Goal: Register for event/course

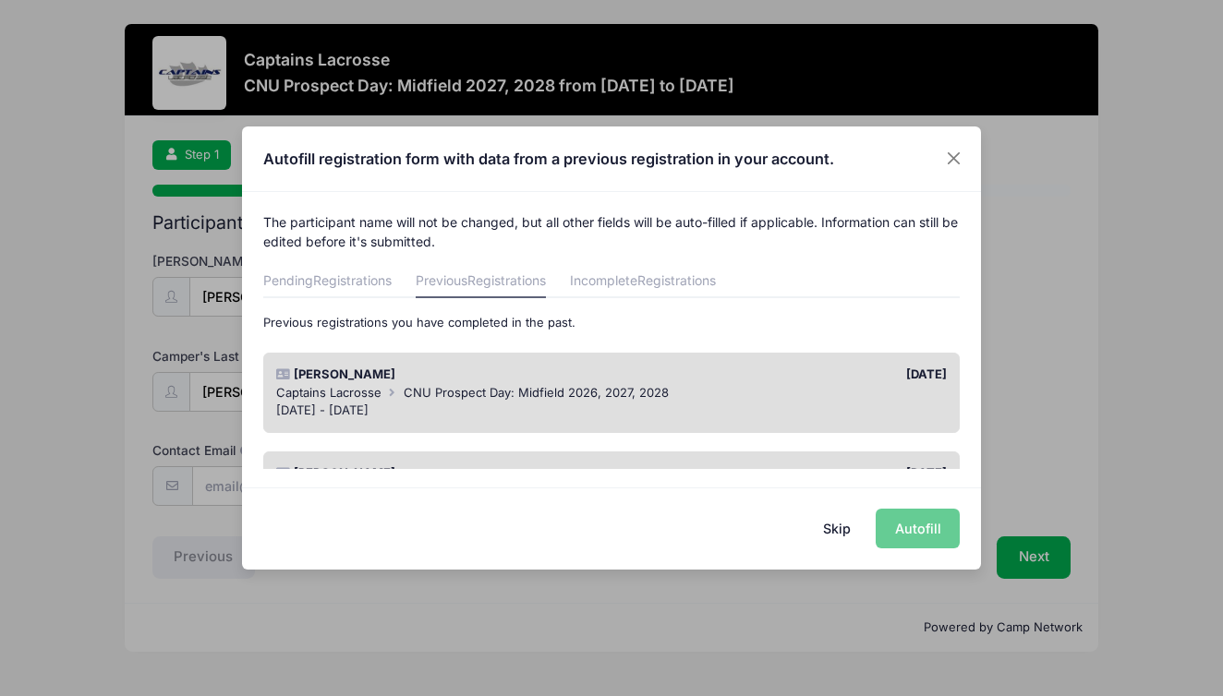
click at [619, 385] on span "CNU Prospect Day: Midfield 2026, 2027, 2028" at bounding box center [536, 392] width 265 height 15
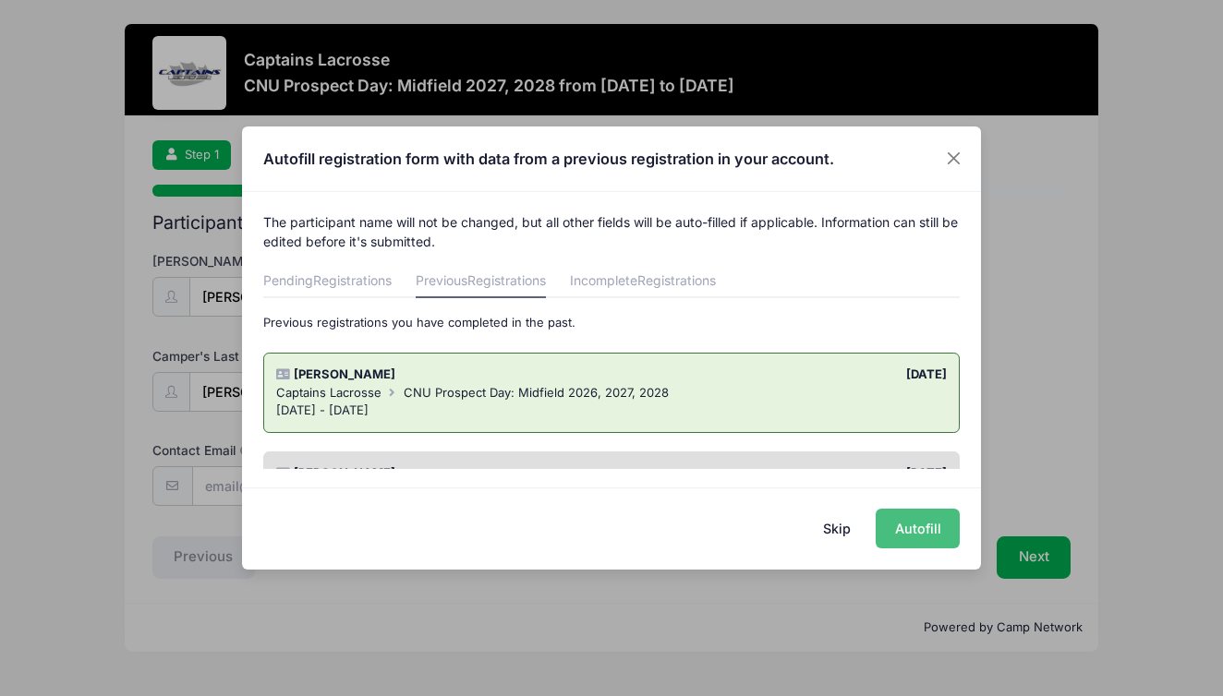
click at [927, 528] on button "Autofill" at bounding box center [918, 529] width 84 height 40
type input "[EMAIL_ADDRESS][DOMAIN_NAME]"
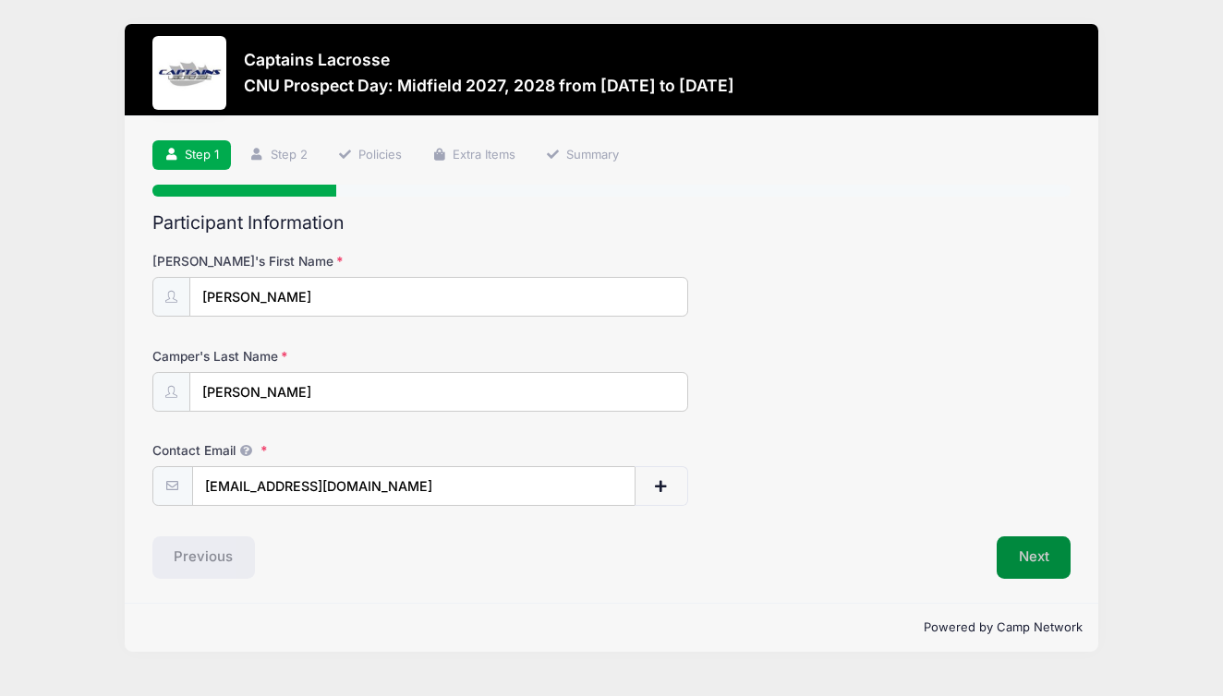
click at [1059, 537] on button "Next" at bounding box center [1034, 558] width 75 height 42
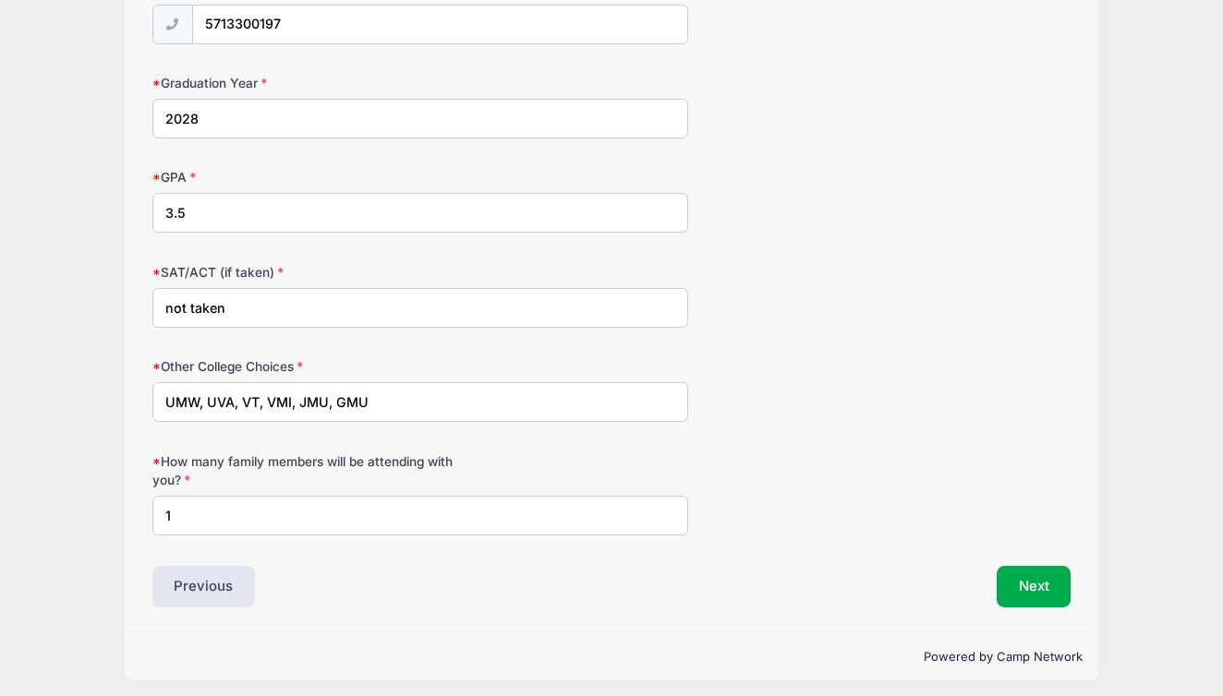
scroll to position [1218, 0]
click at [1029, 572] on button "Next" at bounding box center [1034, 588] width 75 height 42
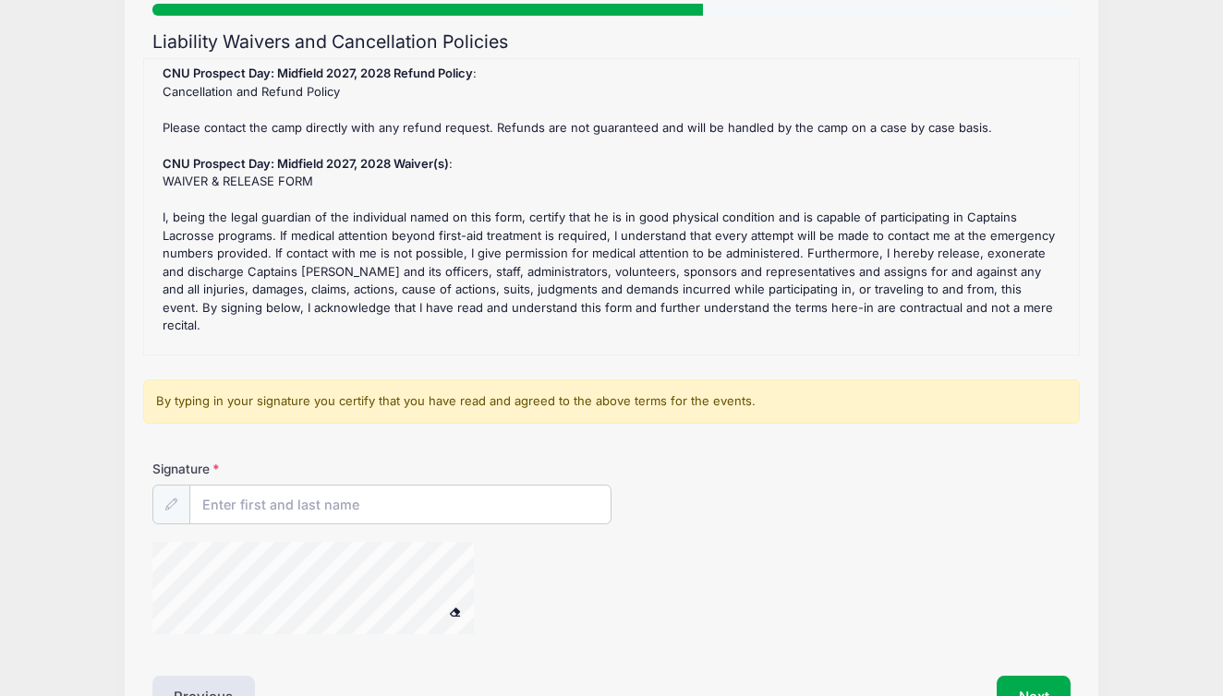
scroll to position [181, 0]
click at [461, 500] on input "Signature" at bounding box center [400, 506] width 420 height 40
type input "[PERSON_NAME]"
click at [752, 530] on div "Signature [PERSON_NAME]" at bounding box center [611, 556] width 937 height 192
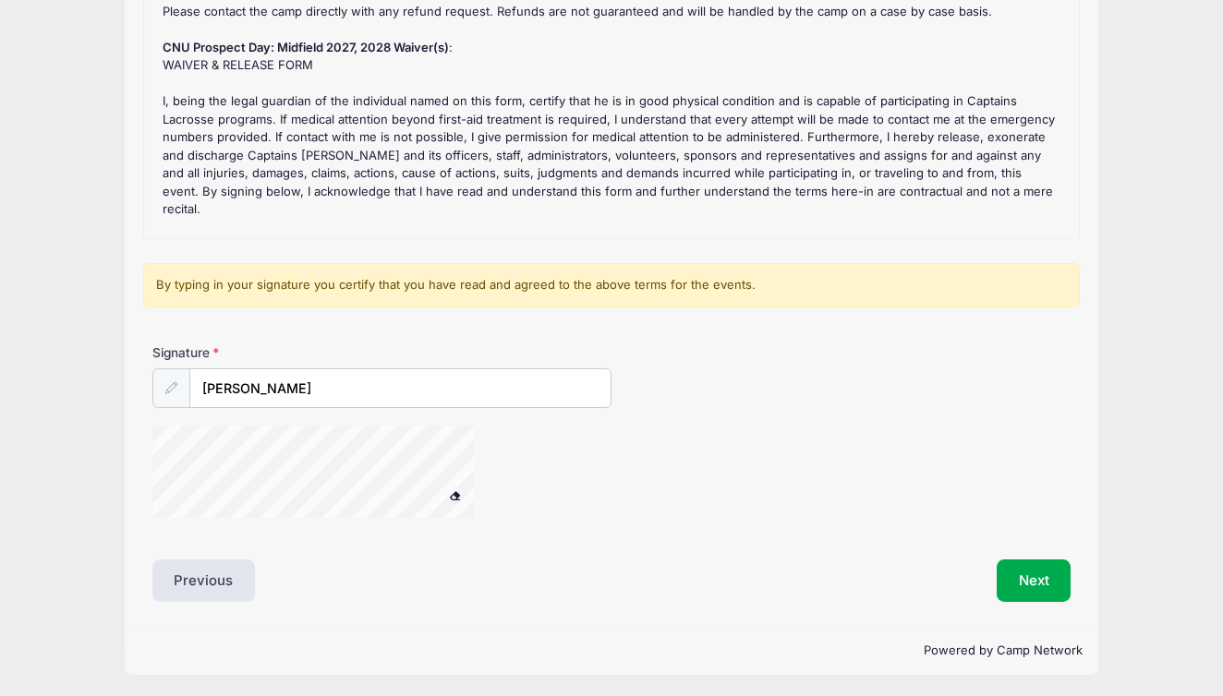
scroll to position [296, 0]
click at [1032, 575] on button "Next" at bounding box center [1034, 582] width 75 height 42
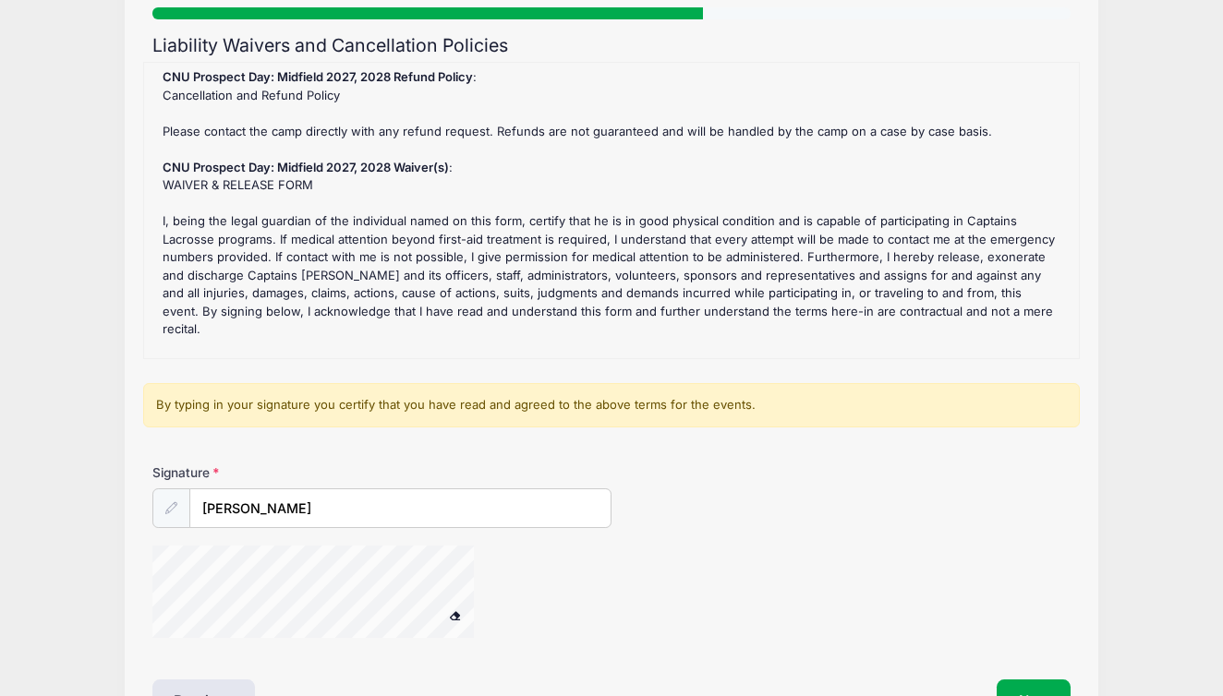
scroll to position [176, 0]
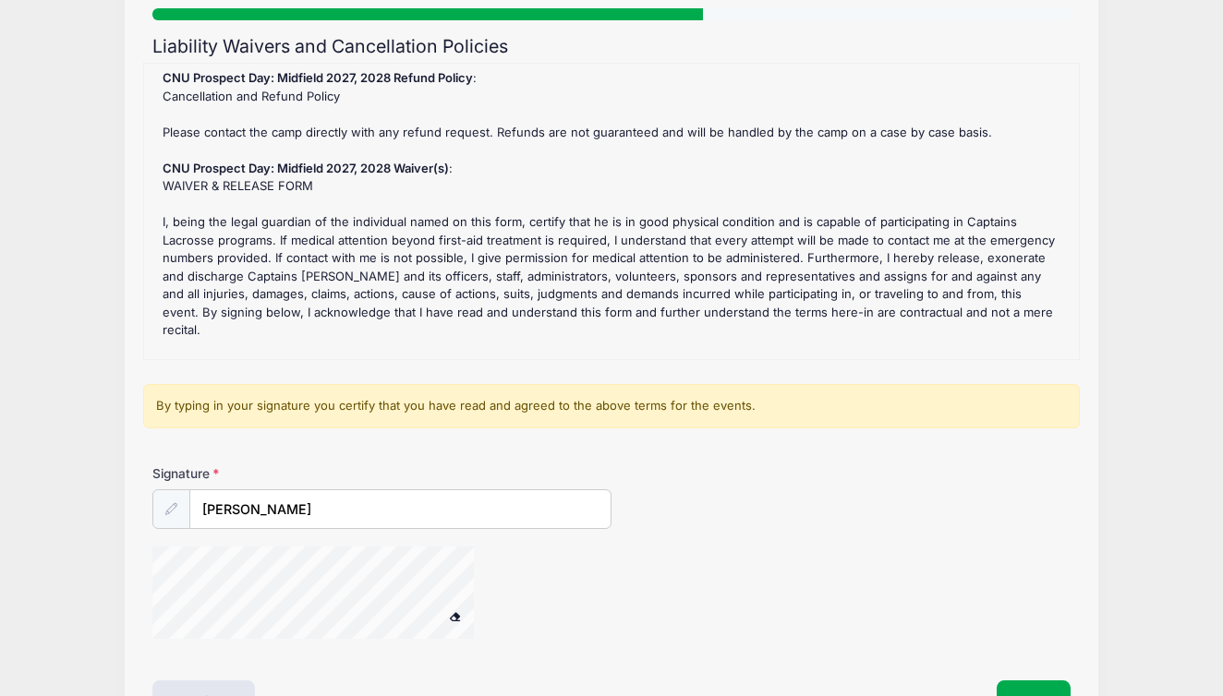
click at [504, 317] on div "CNU Prospect Day: Midfield 2027, 2028 Refund Policy : Cancellation and Refund P…" at bounding box center [611, 211] width 916 height 277
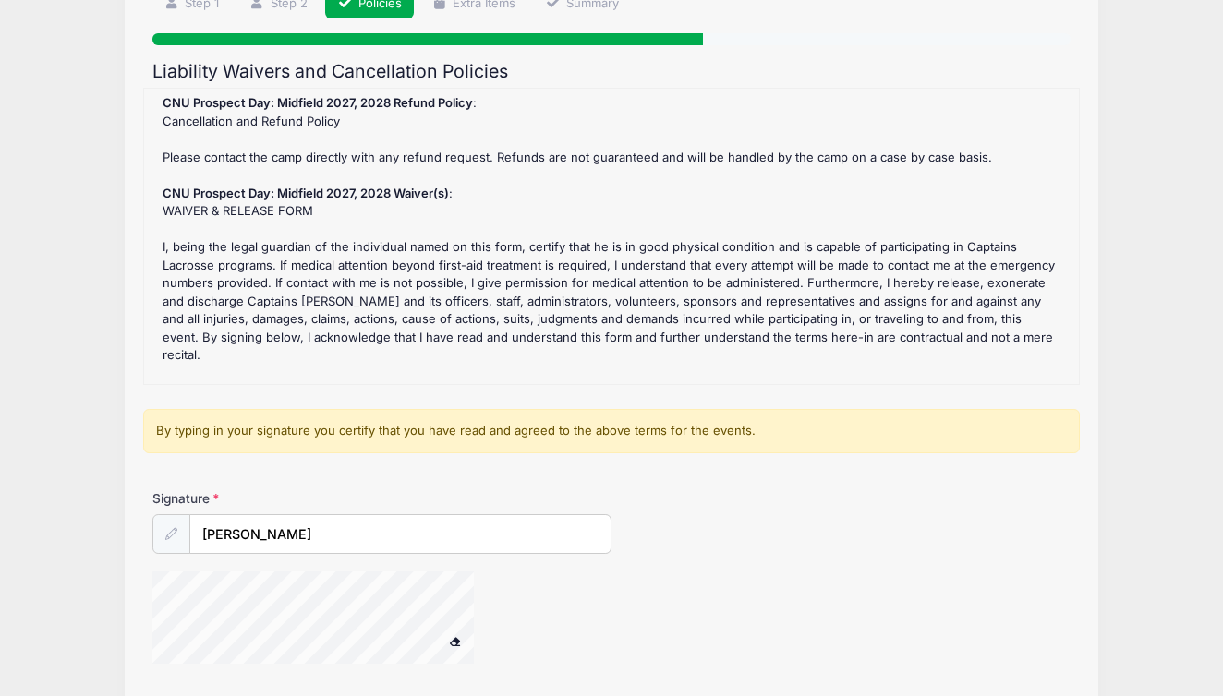
scroll to position [152, 0]
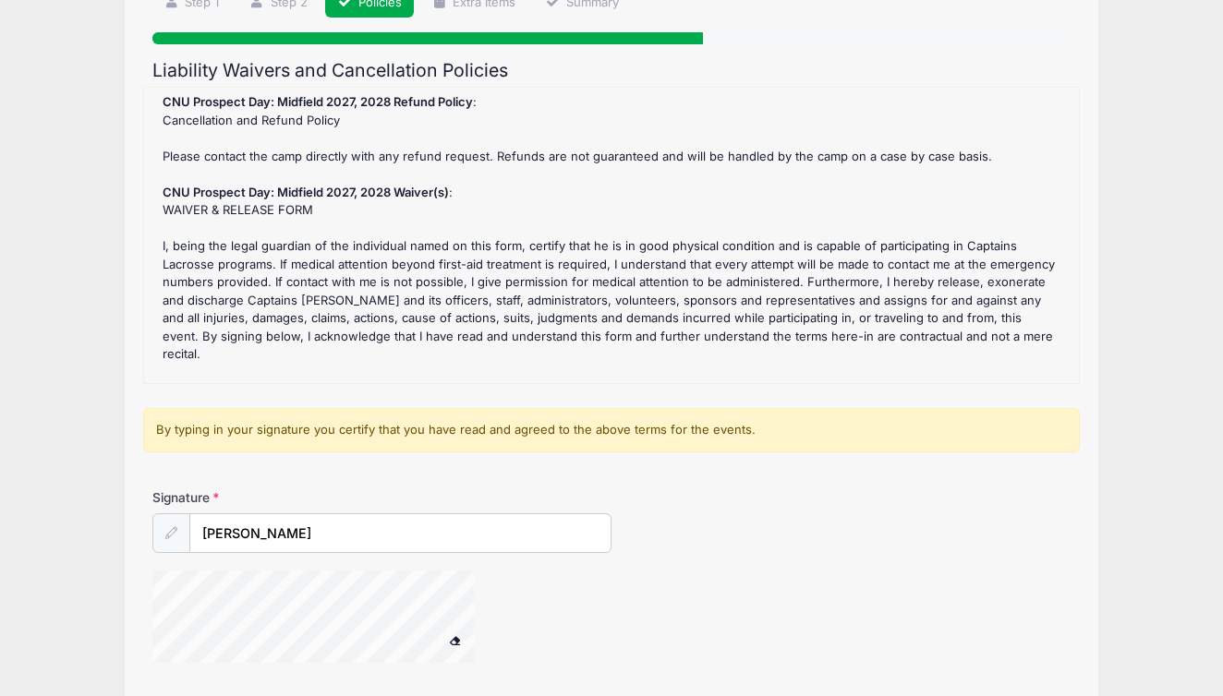
click at [501, 248] on div "CNU Prospect Day: Midfield 2027, 2028 Refund Policy : Cancellation and Refund P…" at bounding box center [611, 235] width 916 height 277
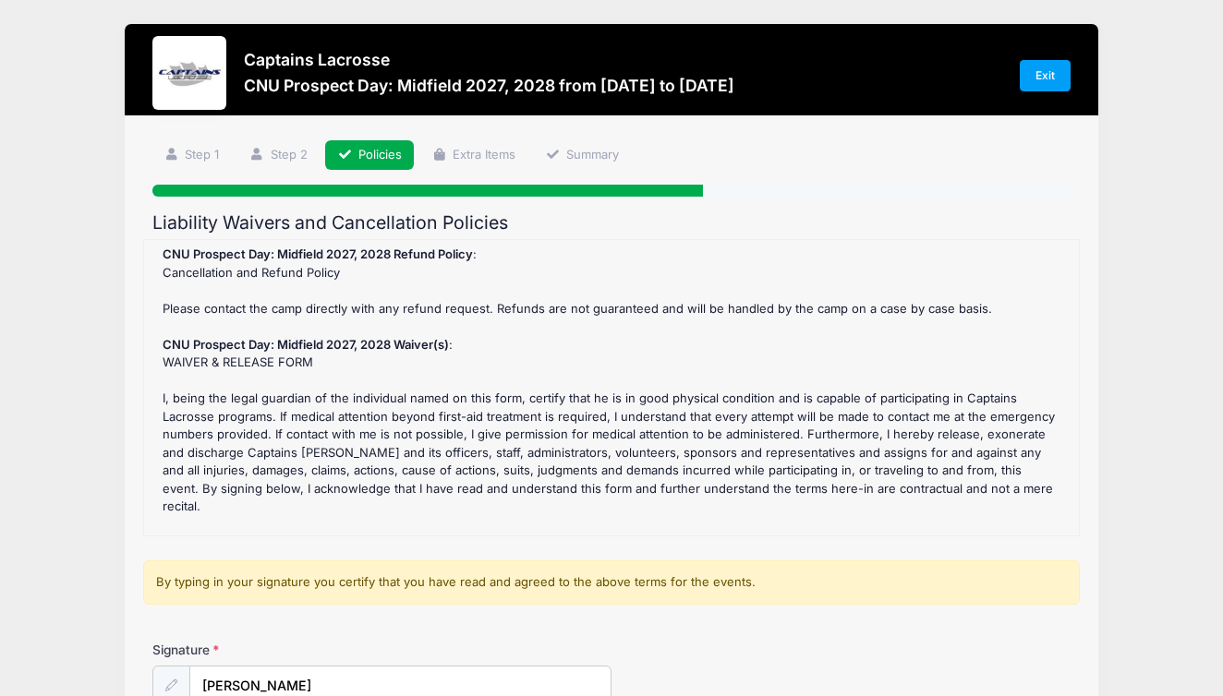
scroll to position [0, 0]
drag, startPoint x: 446, startPoint y: 348, endPoint x: 447, endPoint y: 514, distance: 166.3
click at [447, 514] on div "CNU Prospect Day: Midfield 2027, 2028 Refund Policy : Cancellation and Refund P…" at bounding box center [611, 387] width 916 height 277
click at [448, 507] on div "CNU Prospect Day: Midfield 2027, 2028 Refund Policy : Cancellation and Refund P…" at bounding box center [611, 387] width 916 height 277
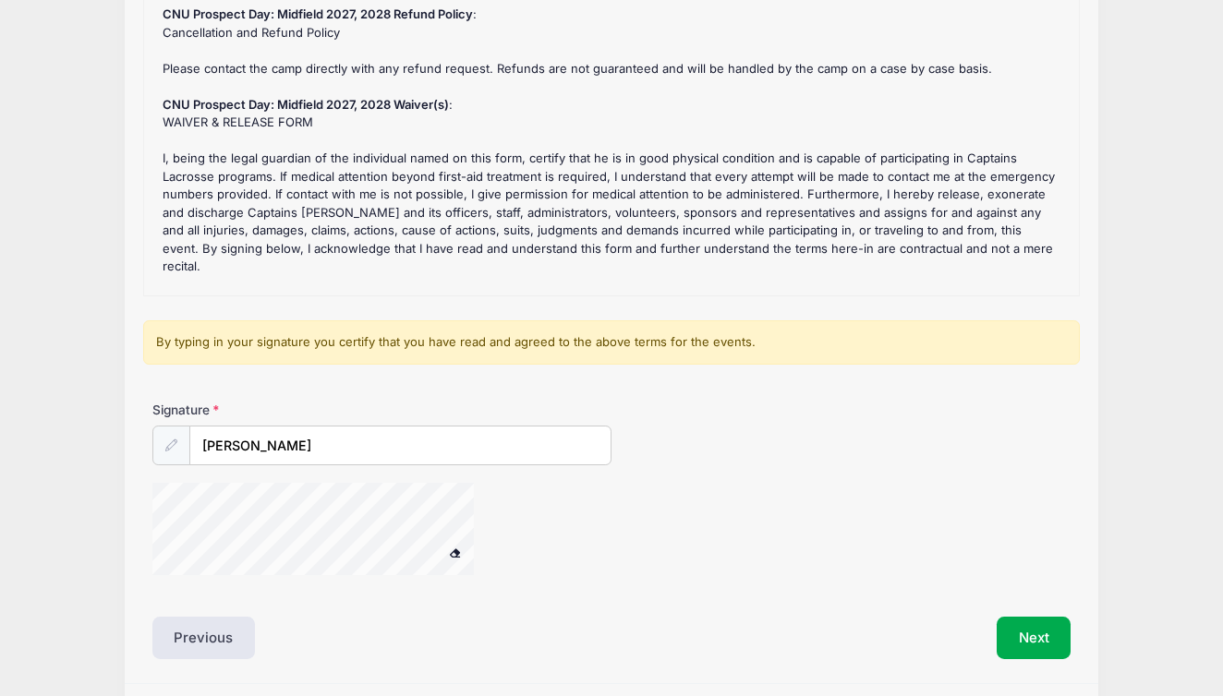
scroll to position [241, 0]
click at [1027, 642] on button "Next" at bounding box center [1034, 637] width 75 height 42
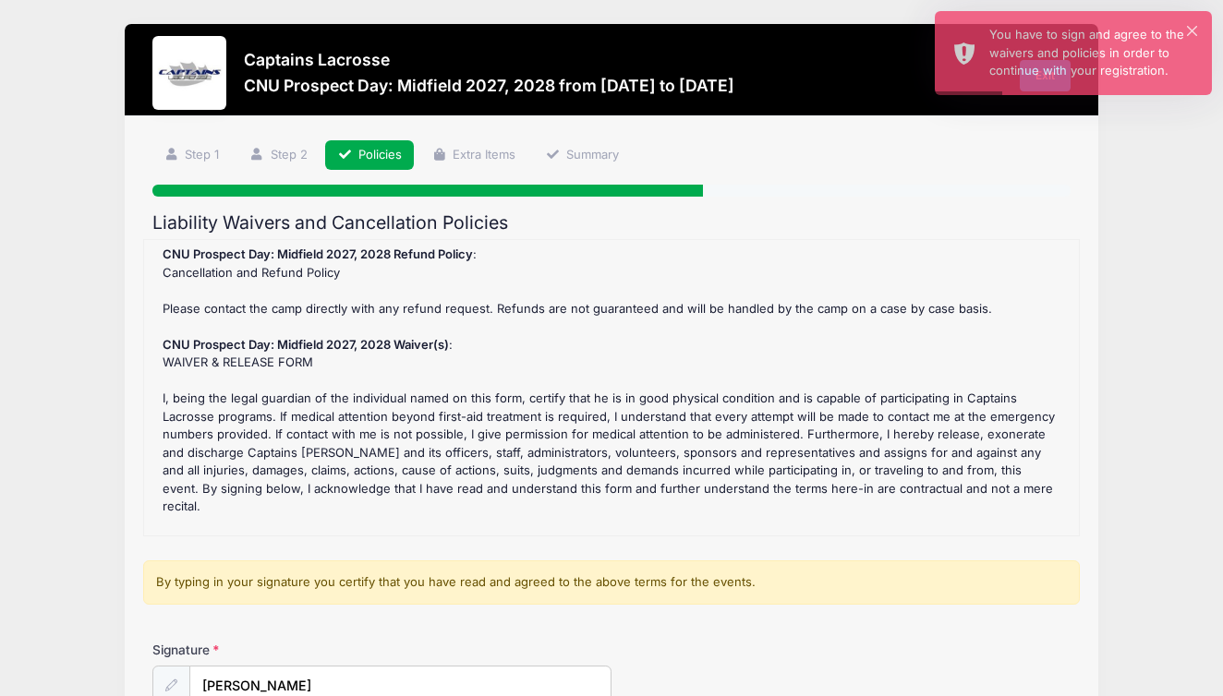
scroll to position [0, 0]
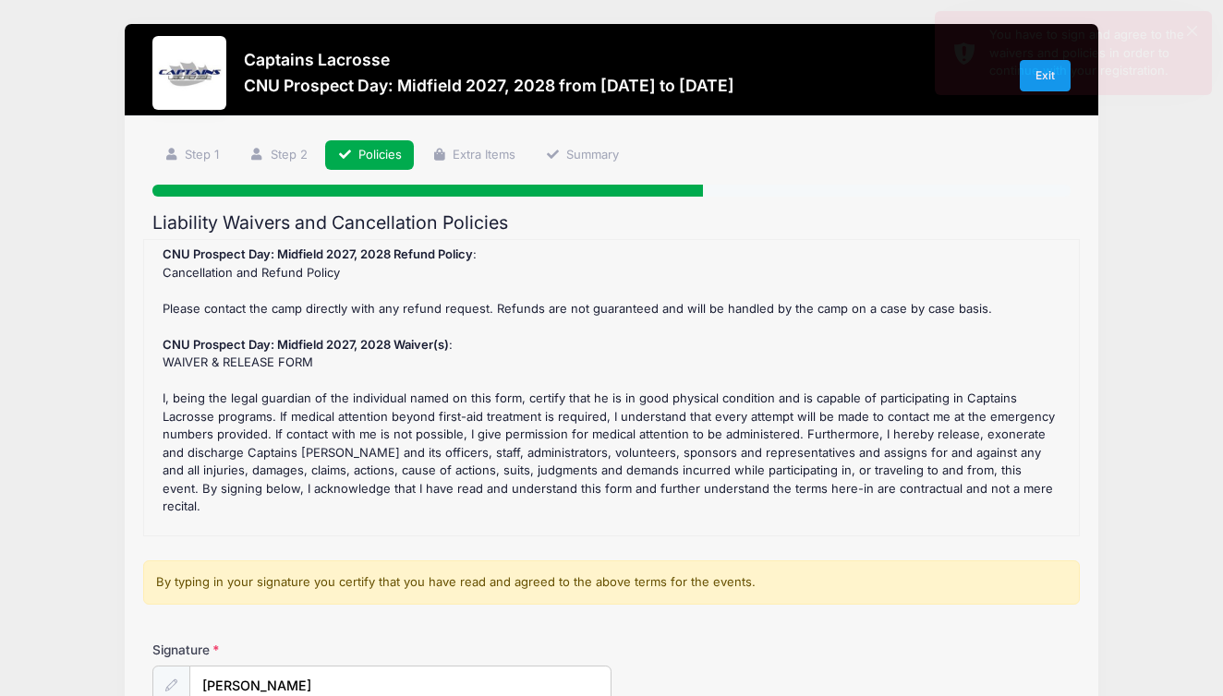
click at [367, 150] on link "Policies" at bounding box center [369, 155] width 89 height 30
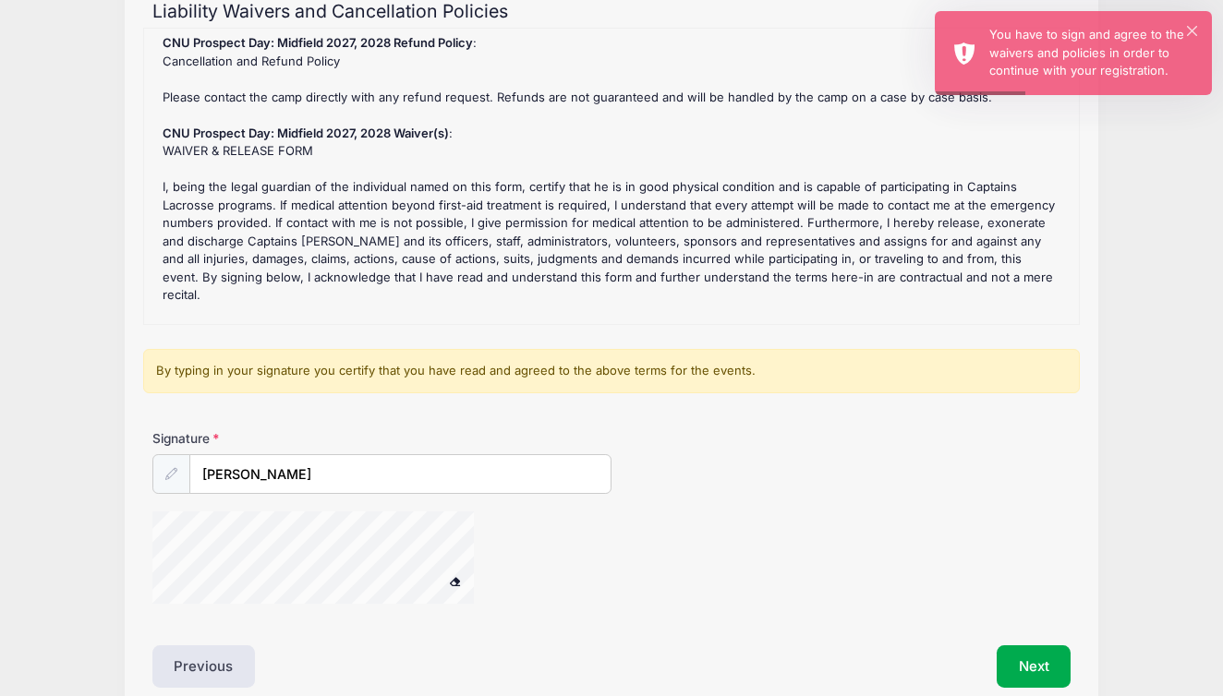
click at [177, 473] on div at bounding box center [171, 474] width 38 height 40
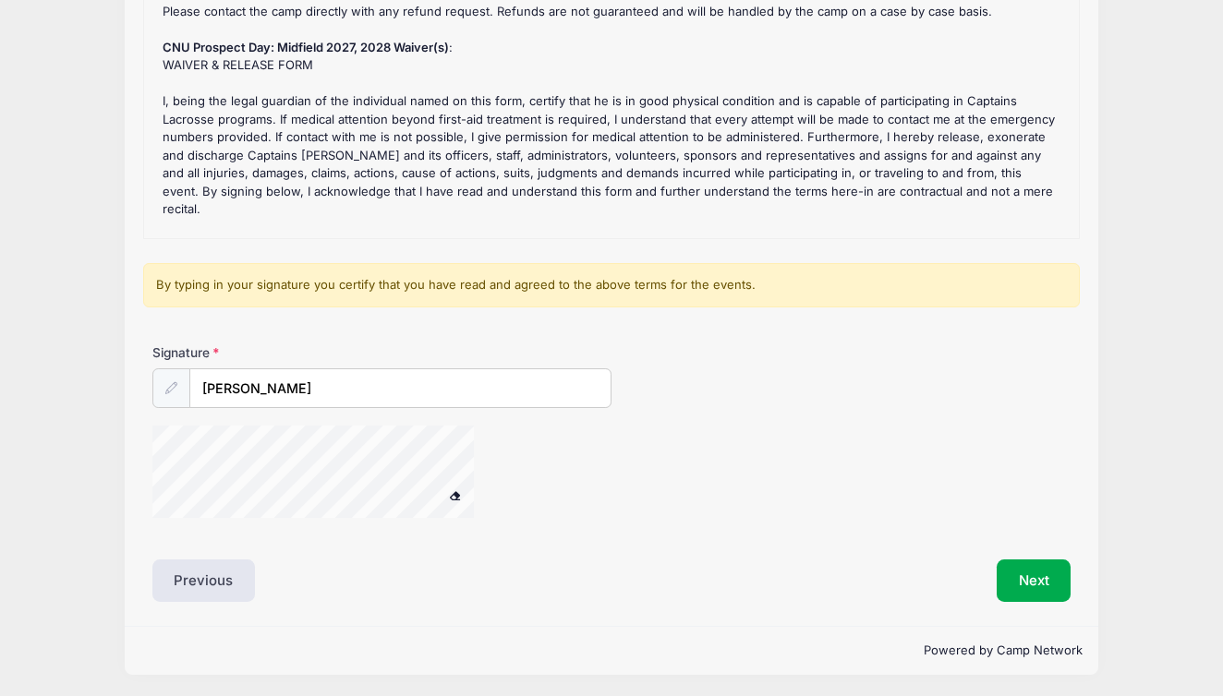
scroll to position [296, 0]
click at [195, 563] on button "Previous" at bounding box center [203, 582] width 103 height 42
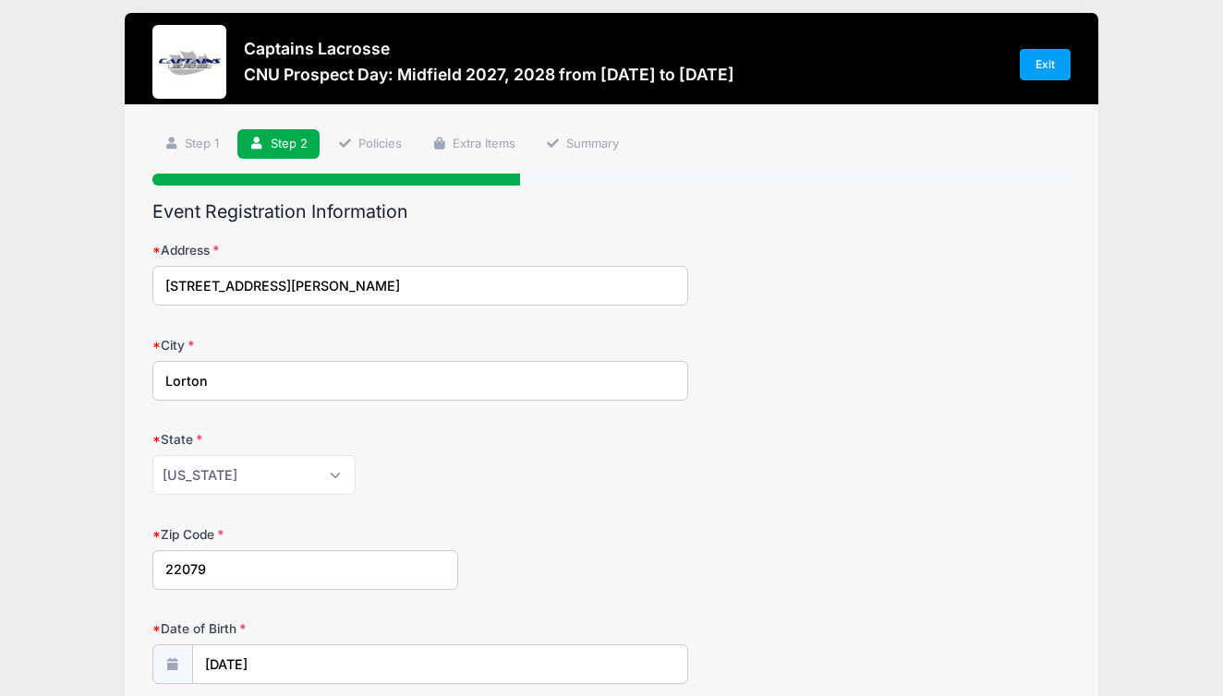
scroll to position [0, 0]
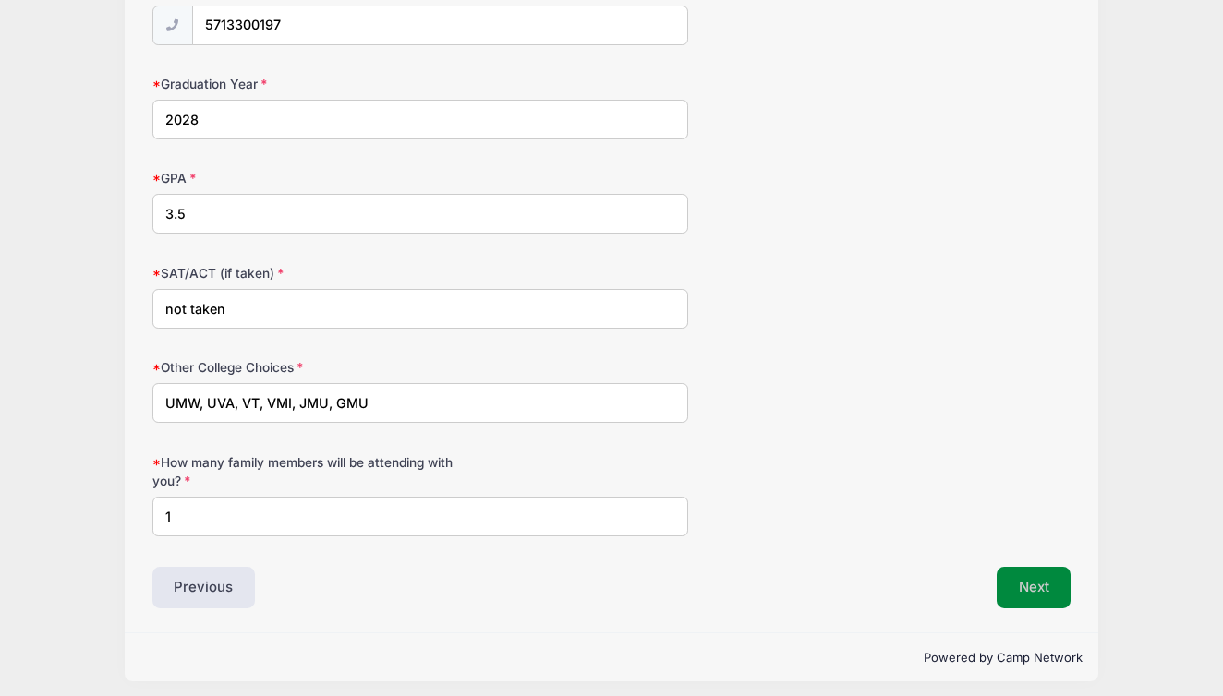
click at [1045, 576] on button "Next" at bounding box center [1034, 588] width 75 height 42
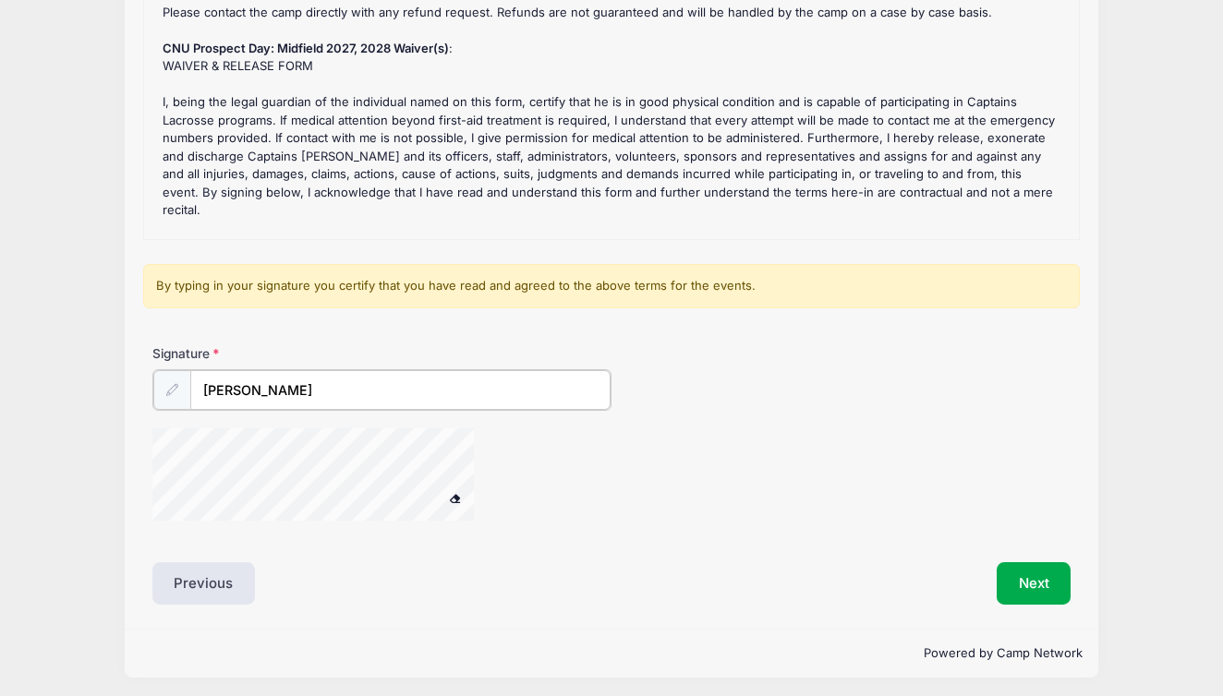
click at [429, 392] on input "[PERSON_NAME]" at bounding box center [400, 390] width 420 height 40
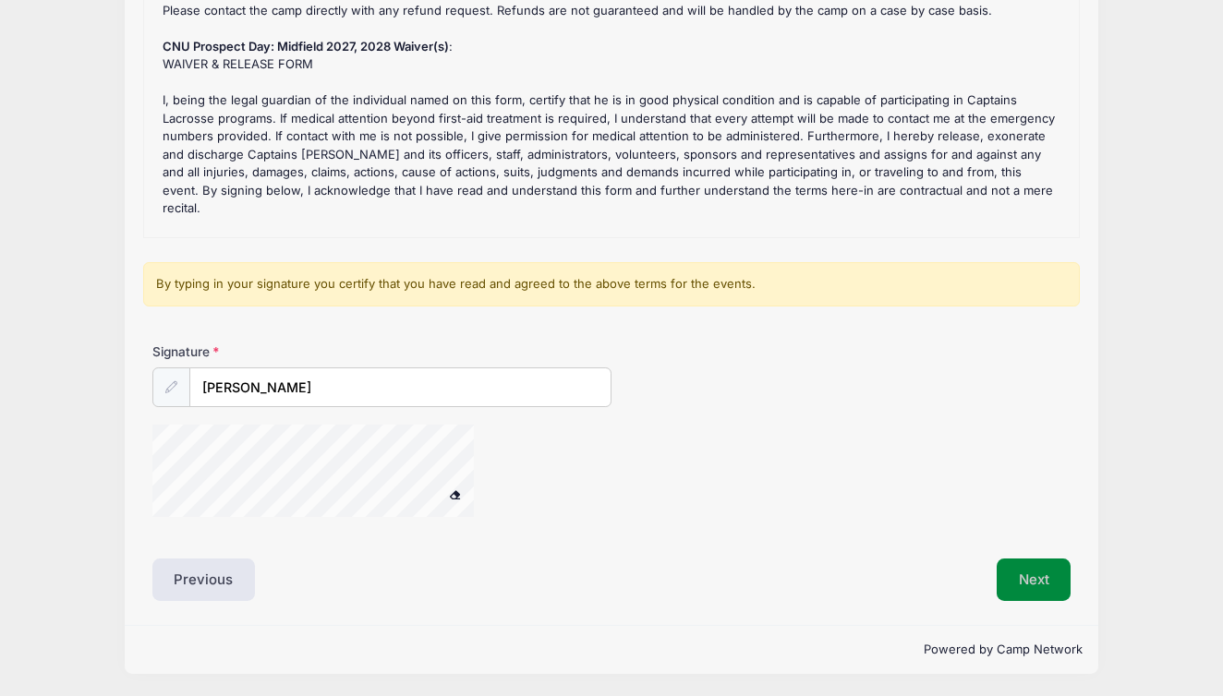
click at [1031, 574] on button "Next" at bounding box center [1034, 580] width 75 height 42
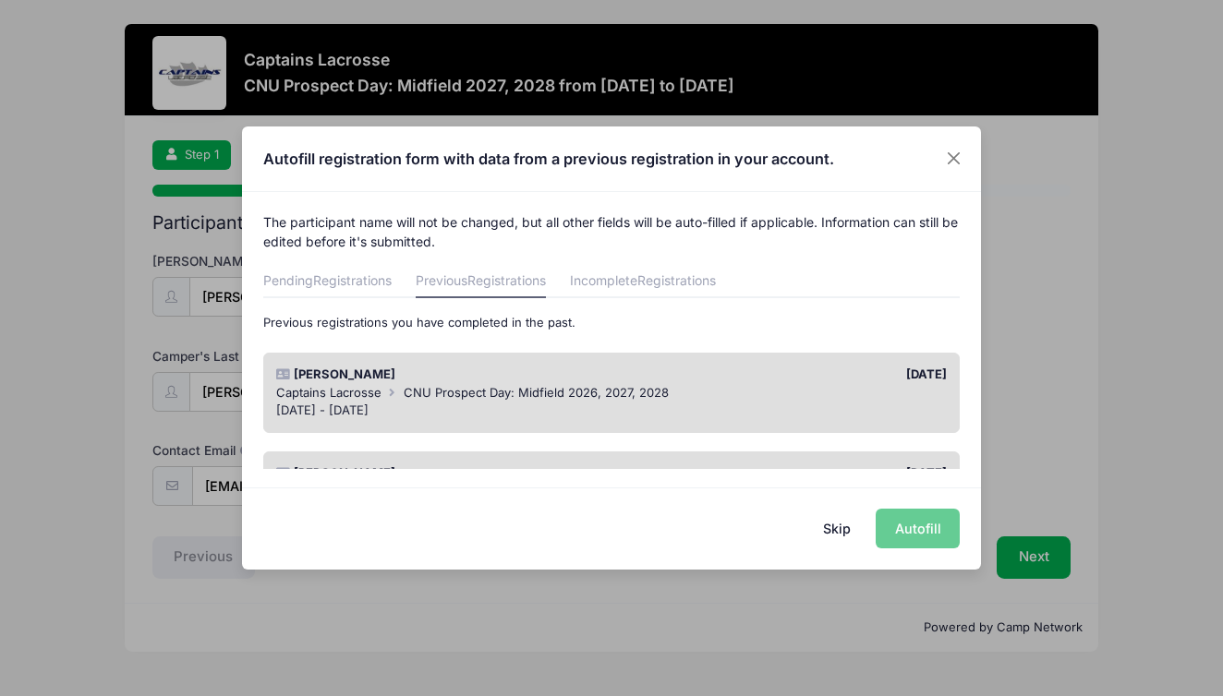
click at [733, 402] on div "[DATE] - [DATE]" at bounding box center [611, 411] width 671 height 18
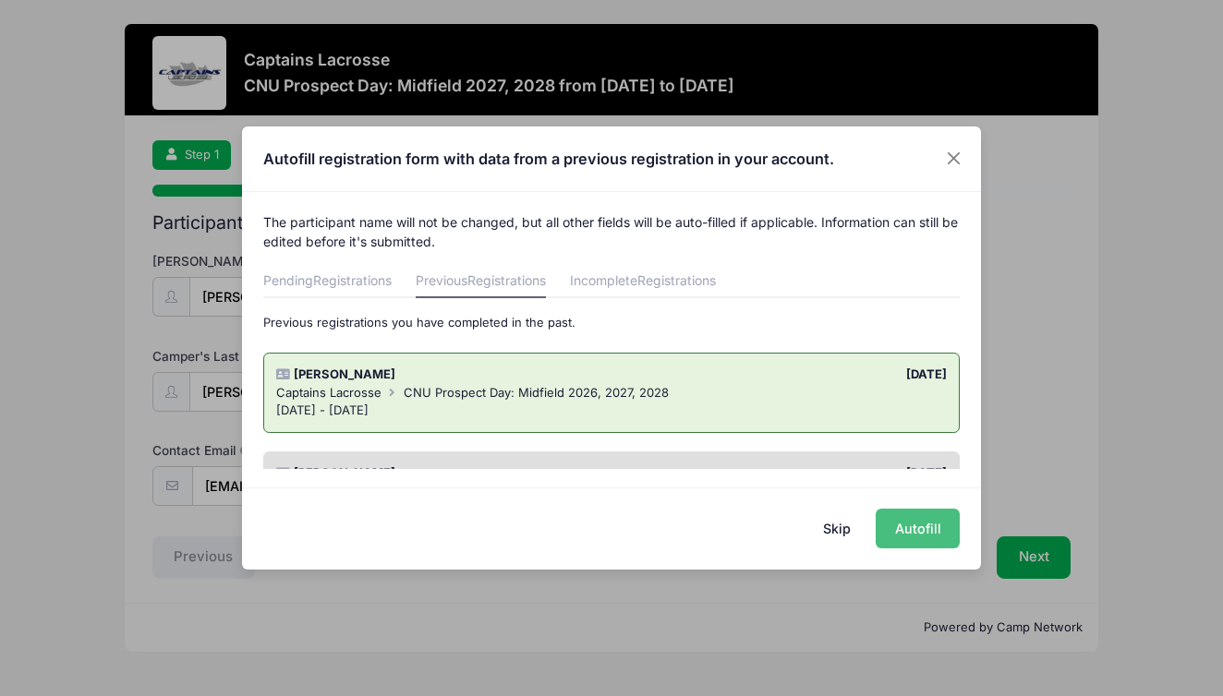
click at [913, 534] on button "Autofill" at bounding box center [918, 529] width 84 height 40
type input "5713300197"
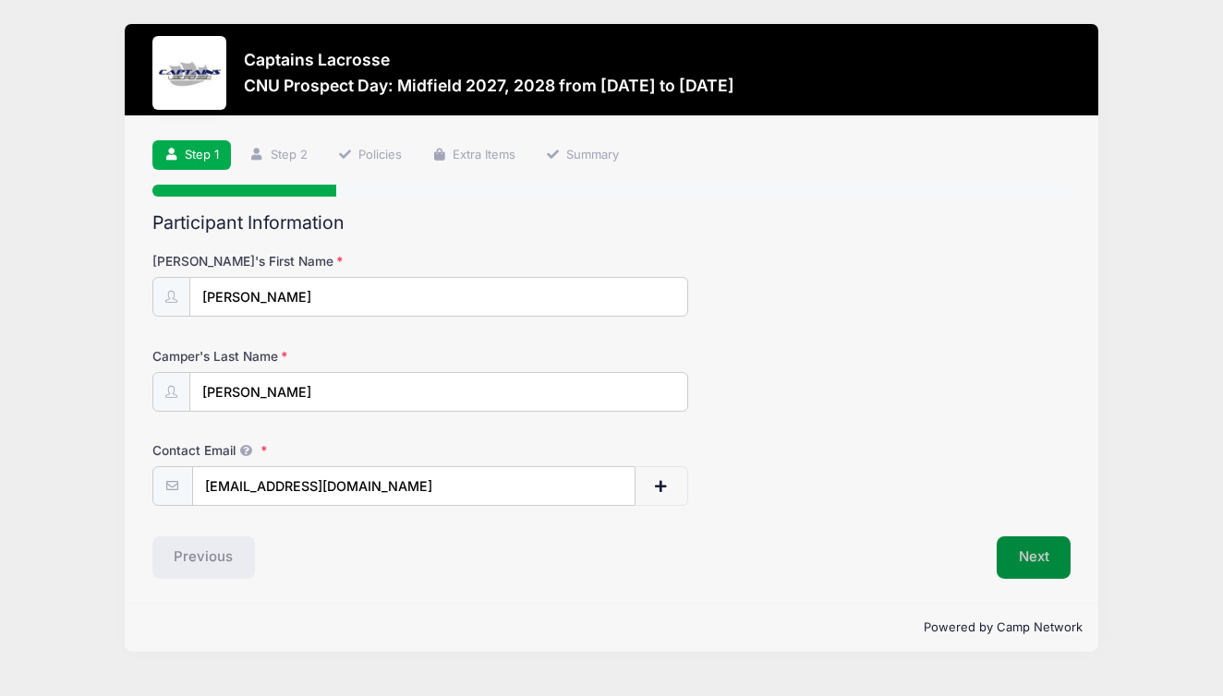
click at [1051, 560] on button "Next" at bounding box center [1034, 558] width 75 height 42
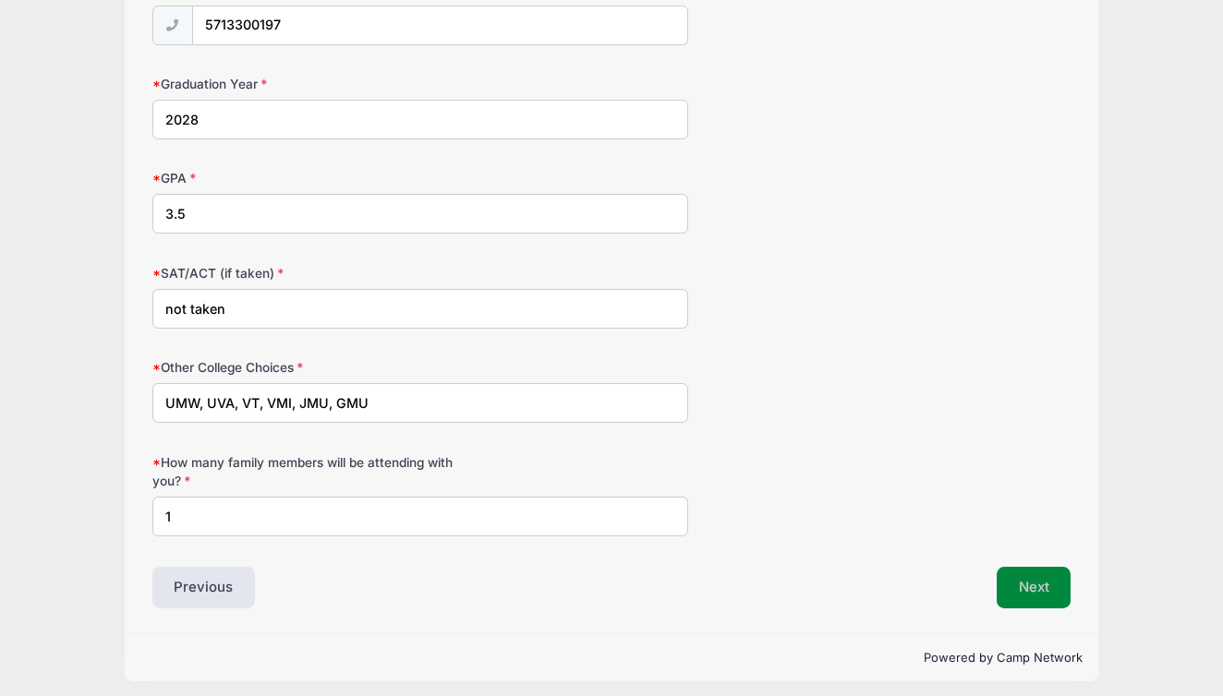
click at [1022, 585] on button "Next" at bounding box center [1034, 588] width 75 height 42
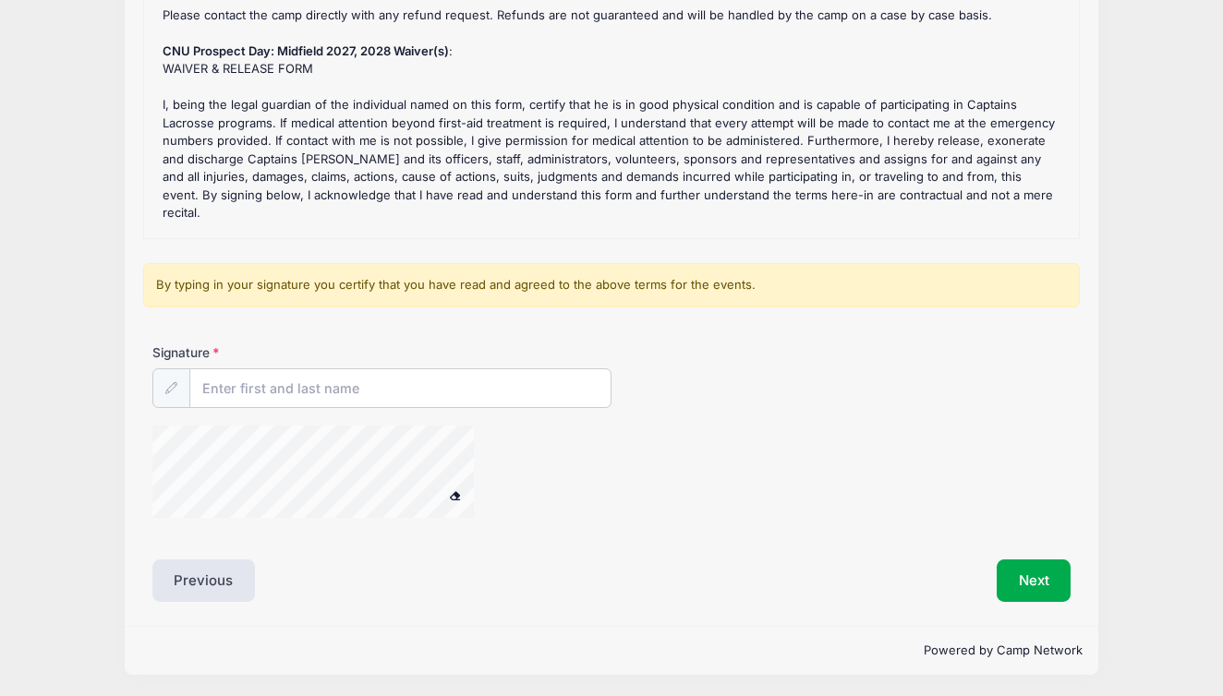
scroll to position [296, 0]
click at [381, 392] on input "Signature" at bounding box center [400, 390] width 420 height 40
type input "[PERSON_NAME]"
click at [1011, 568] on button "Next" at bounding box center [1034, 582] width 75 height 42
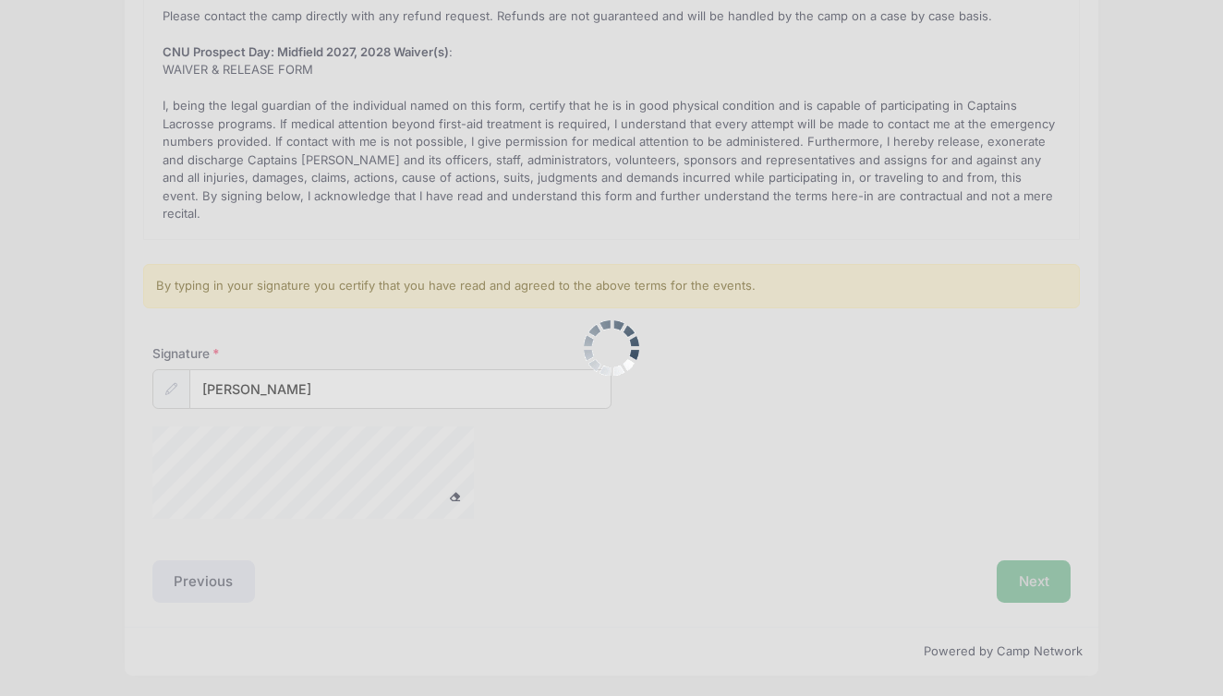
scroll to position [0, 0]
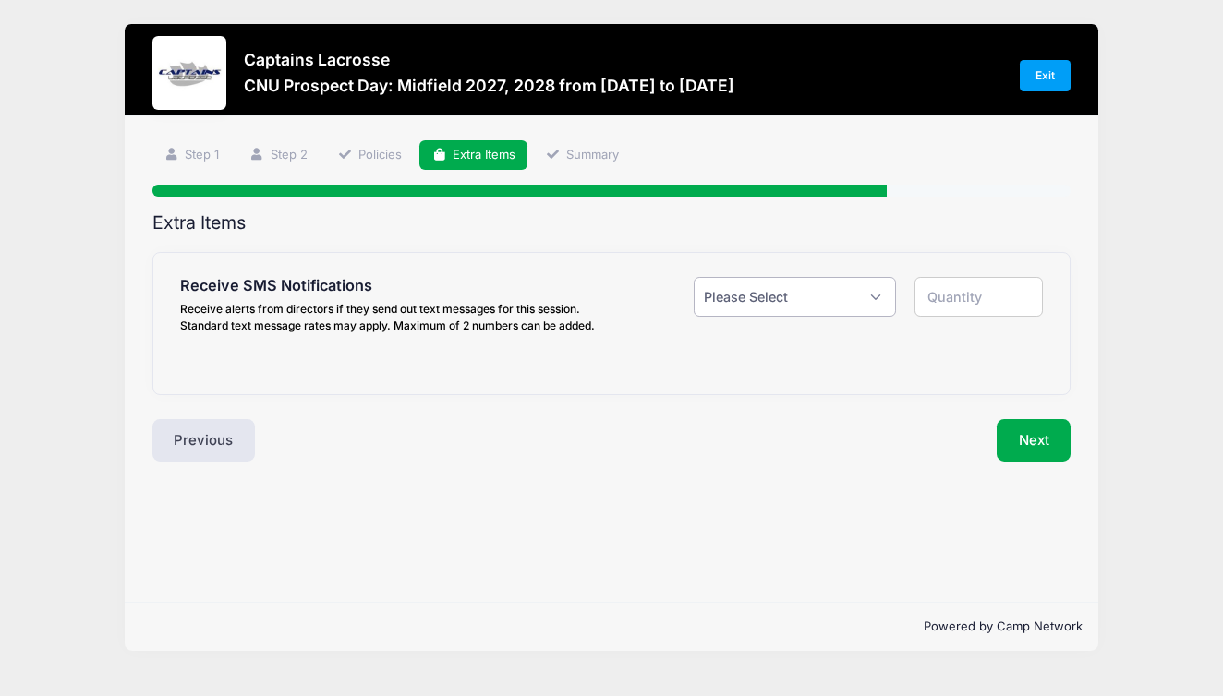
select select "1"
type input "1"
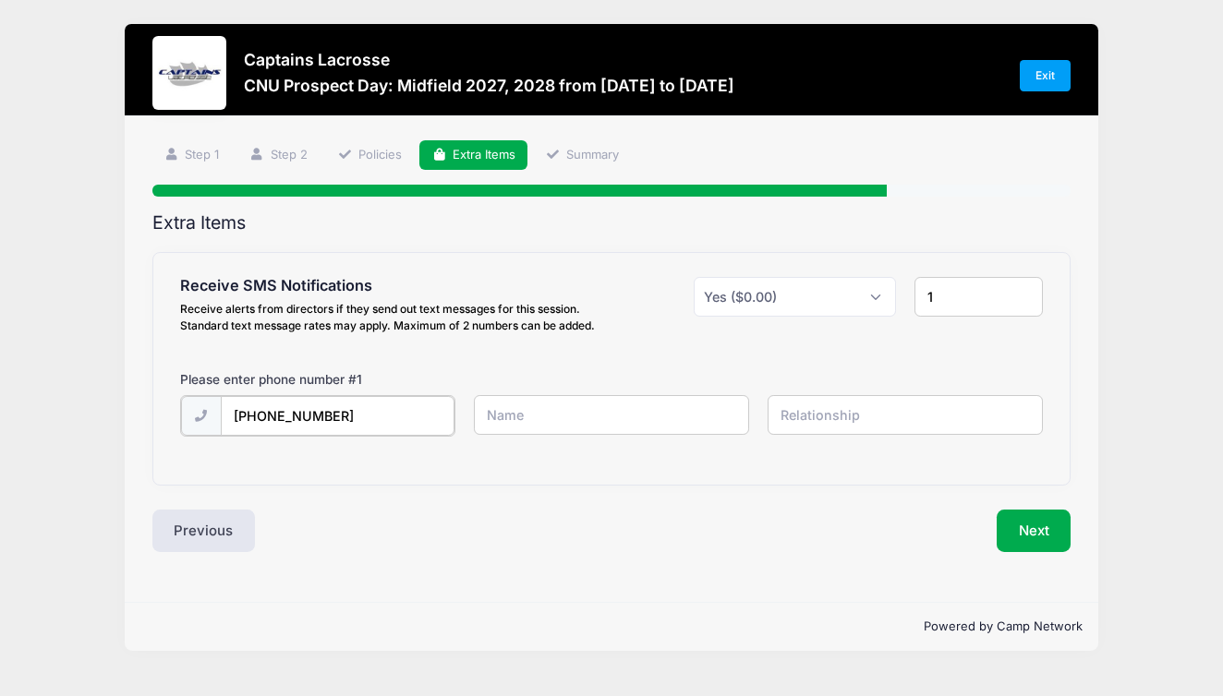
type input "[PHONE_NUMBER]"
type input "[PERSON_NAME]"
type input "Father"
click at [1034, 524] on button "Next" at bounding box center [1034, 529] width 75 height 42
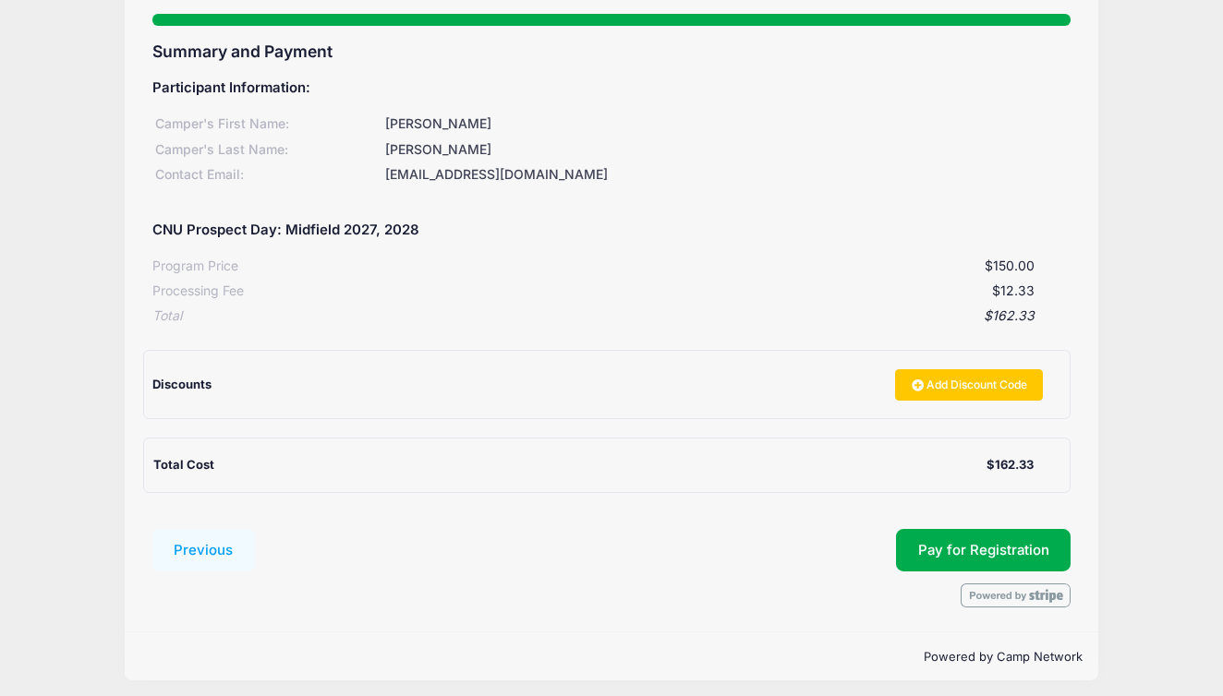
scroll to position [170, 0]
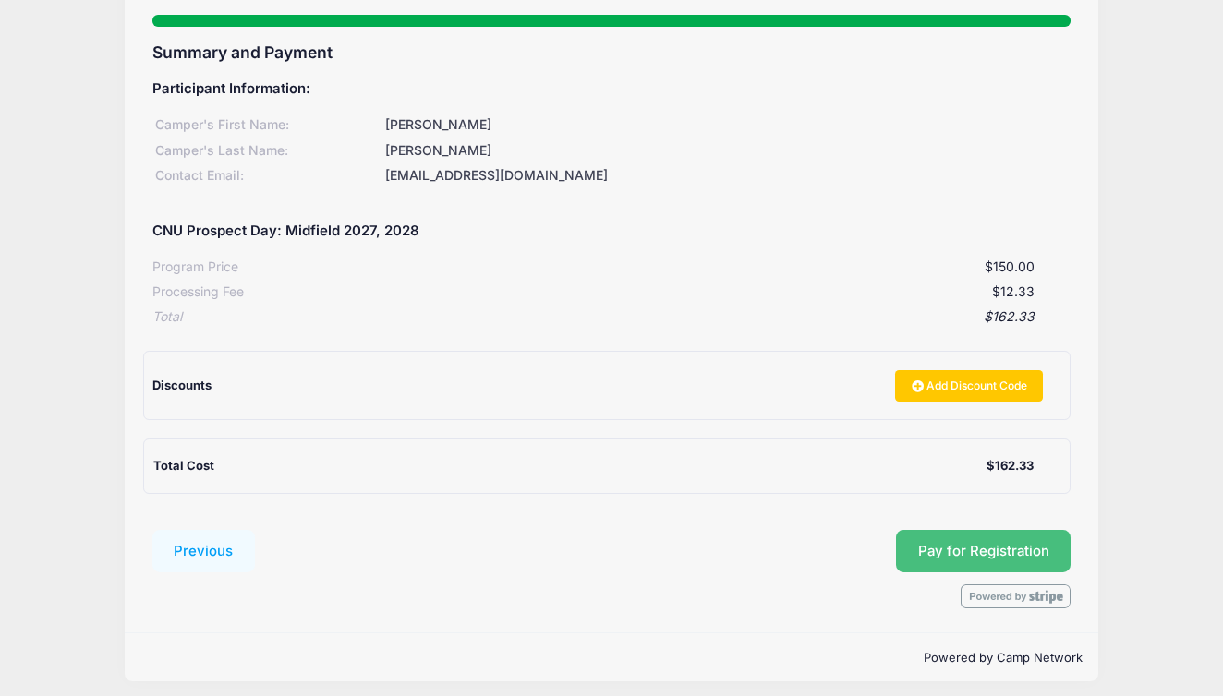
click at [969, 543] on span "Pay for Registration" at bounding box center [983, 551] width 131 height 17
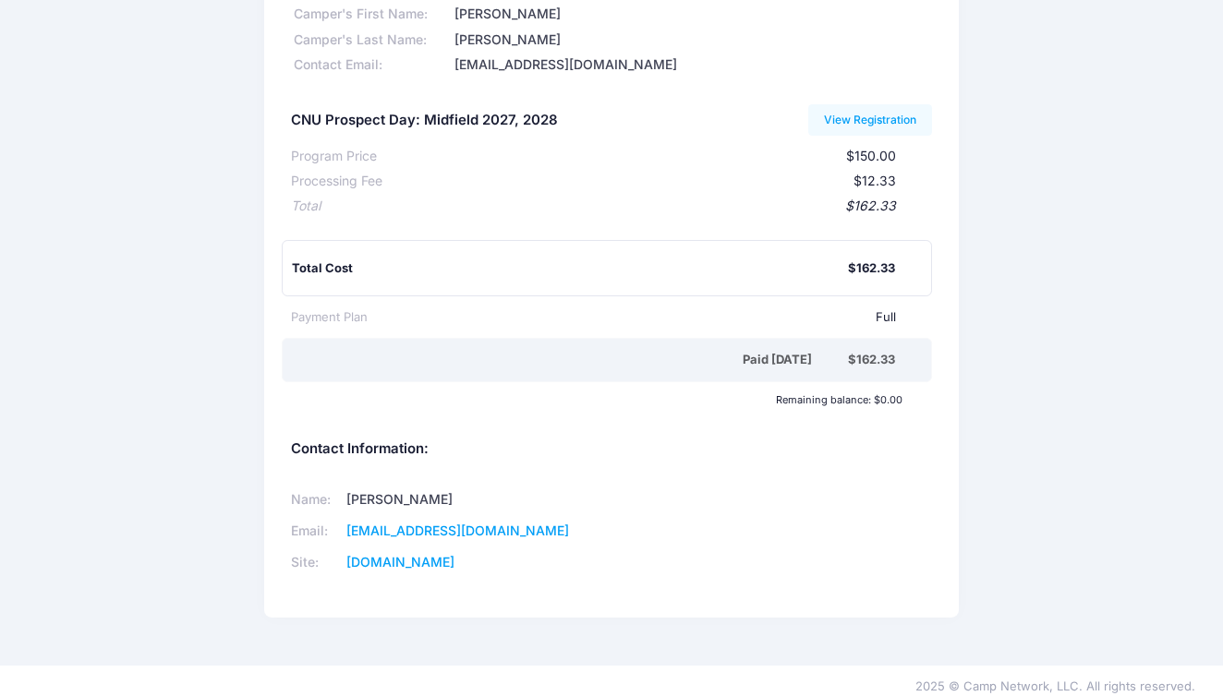
scroll to position [131, 0]
